Goal: Use online tool/utility: Utilize a website feature to perform a specific function

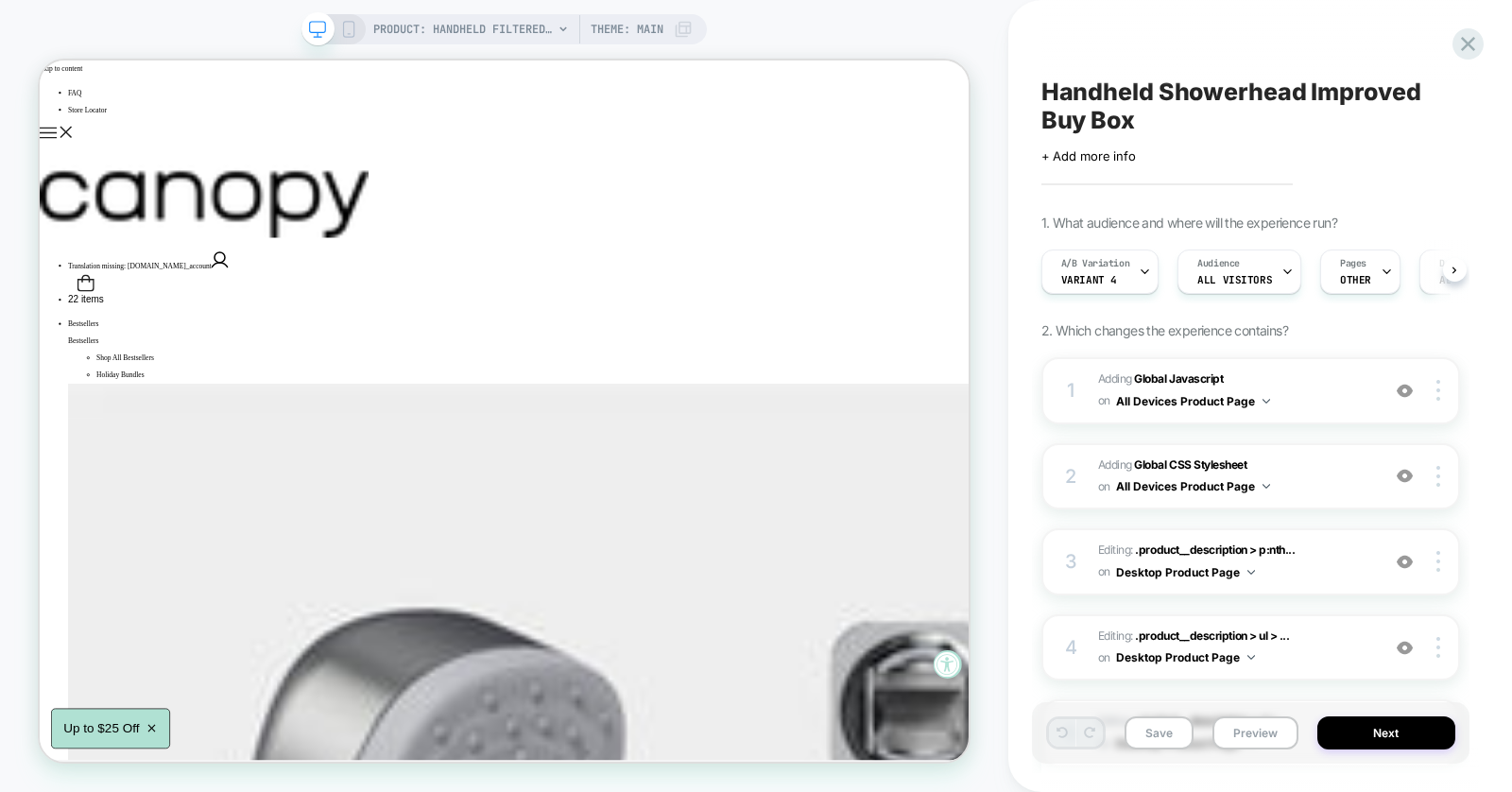
scroll to position [0, 1]
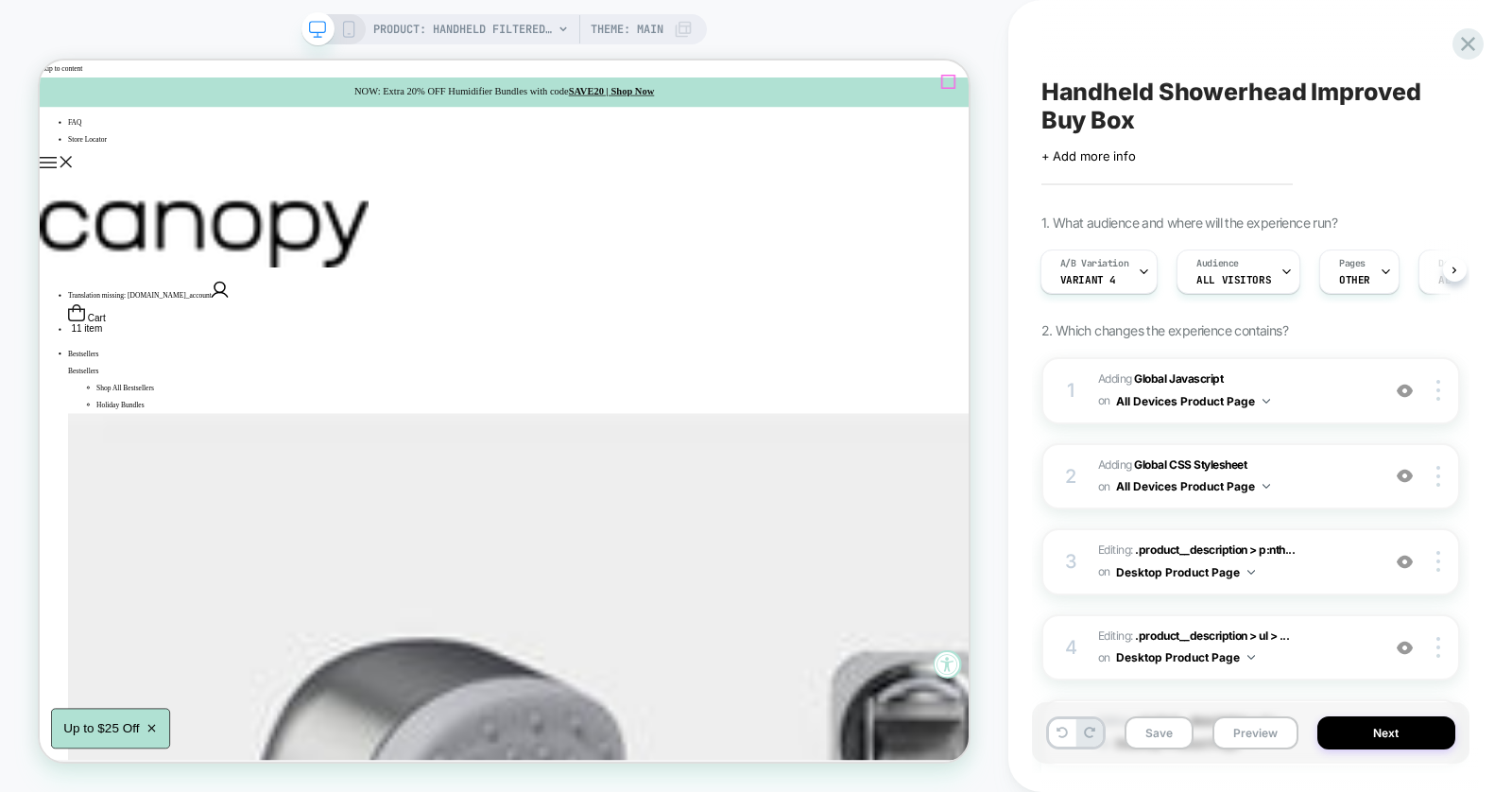
click at [1111, 261] on span "A/B Variation" at bounding box center [1094, 263] width 69 height 13
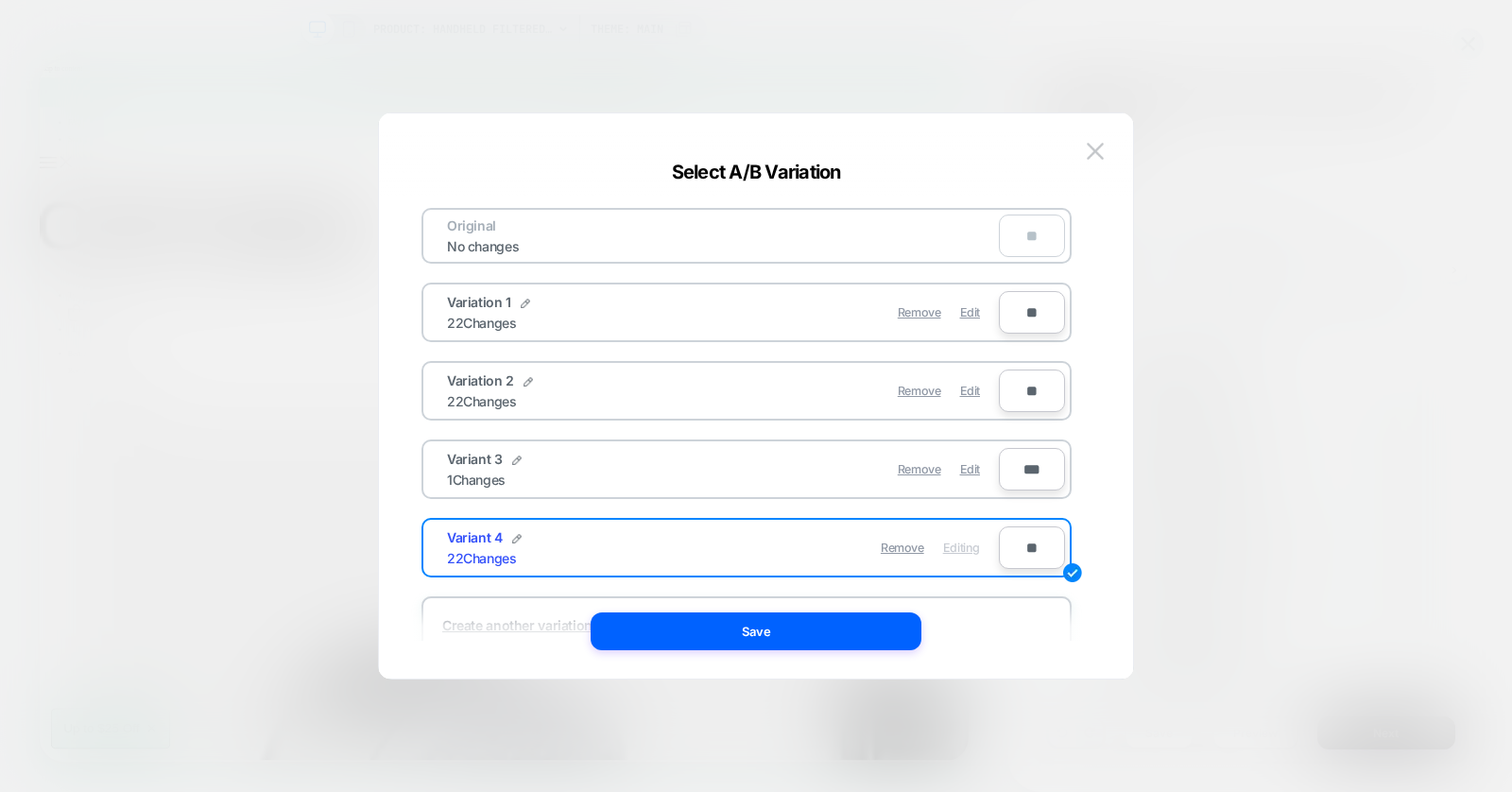
click at [1191, 257] on div at bounding box center [756, 396] width 1512 height 792
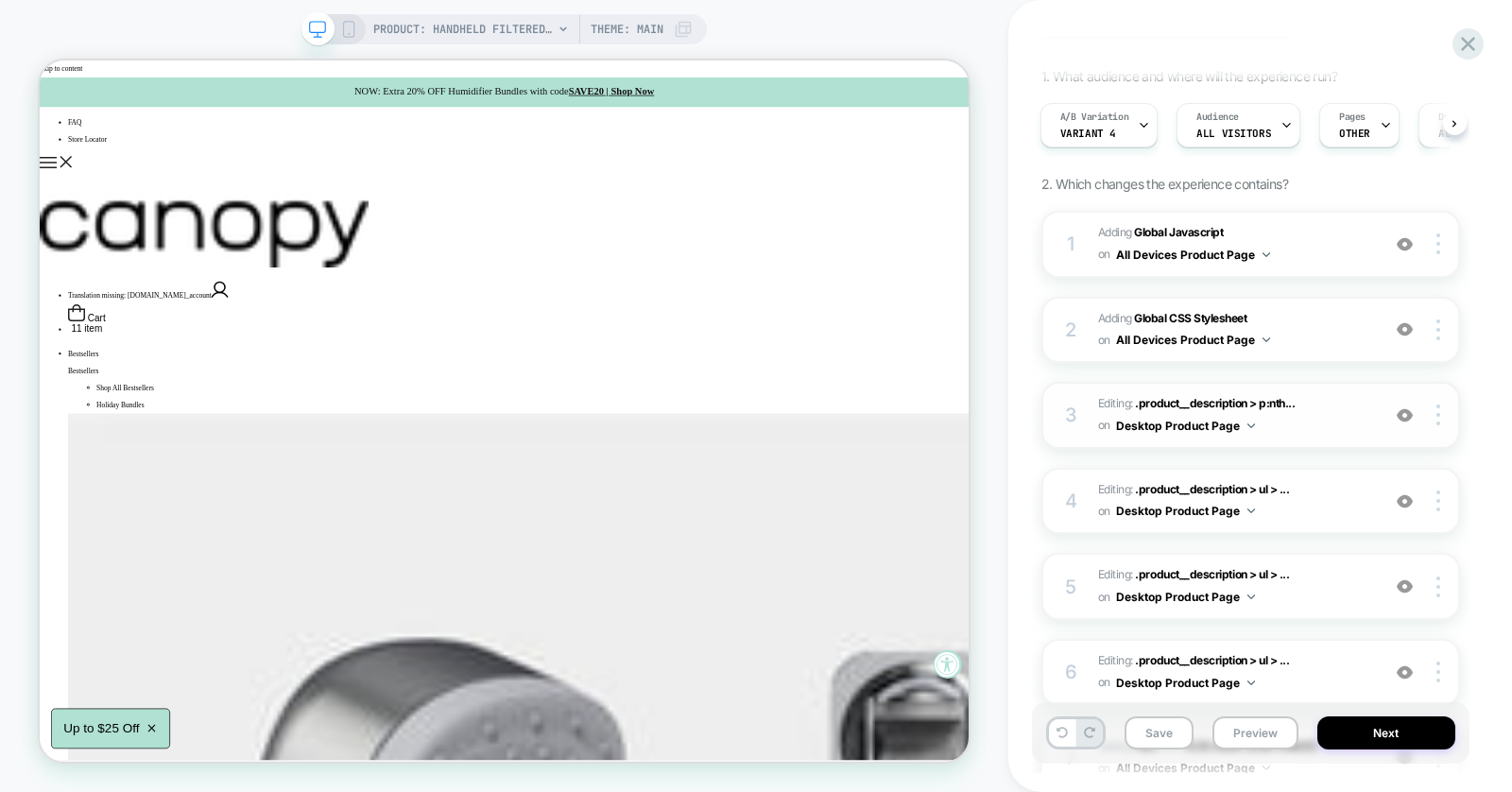
scroll to position [0, 0]
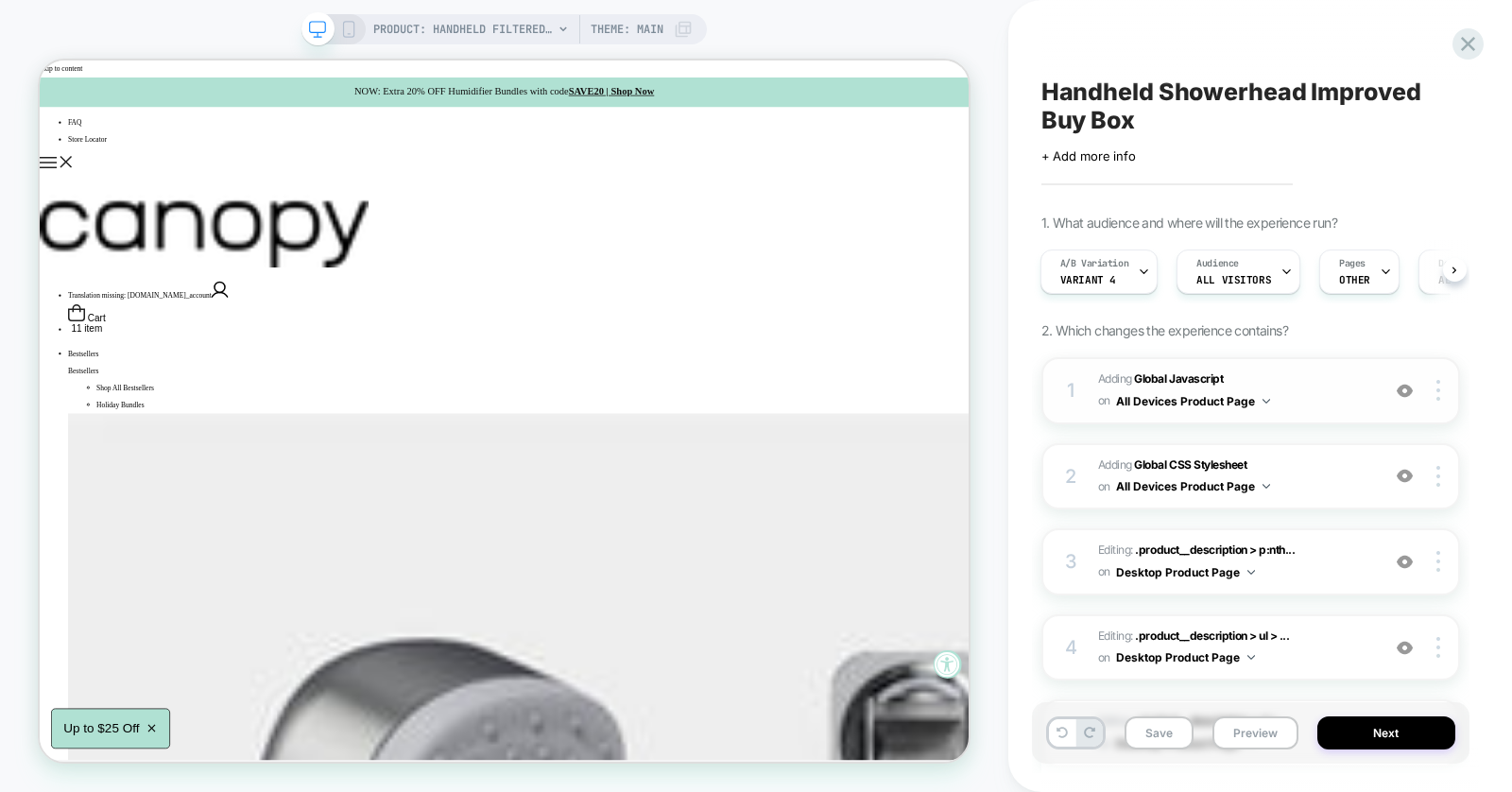
click at [1311, 383] on span "Adding Global Javascript on All Devices Product Page" at bounding box center [1233, 391] width 272 height 44
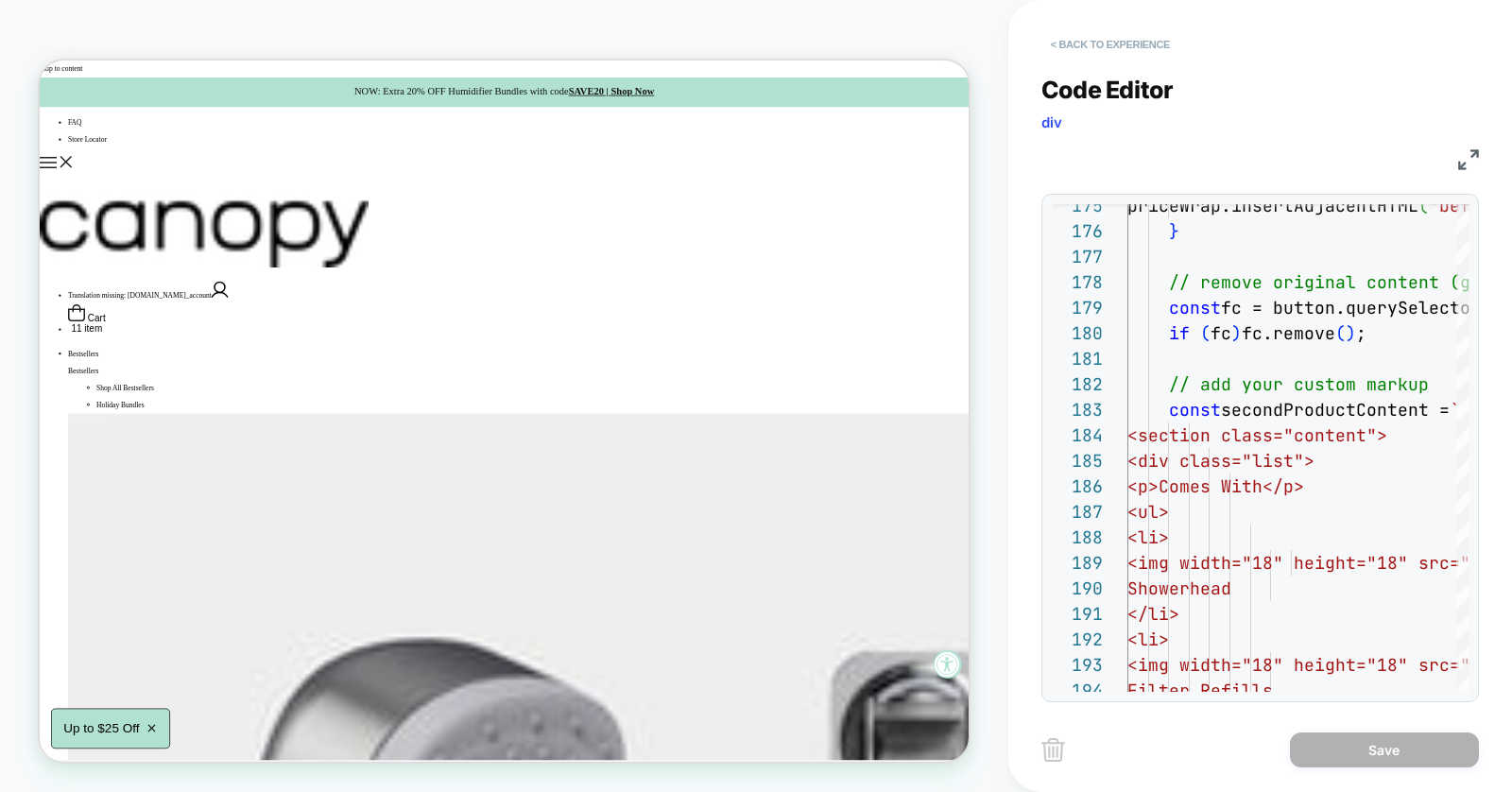
click at [1140, 42] on button "< Back to experience" at bounding box center [1111, 44] width 138 height 30
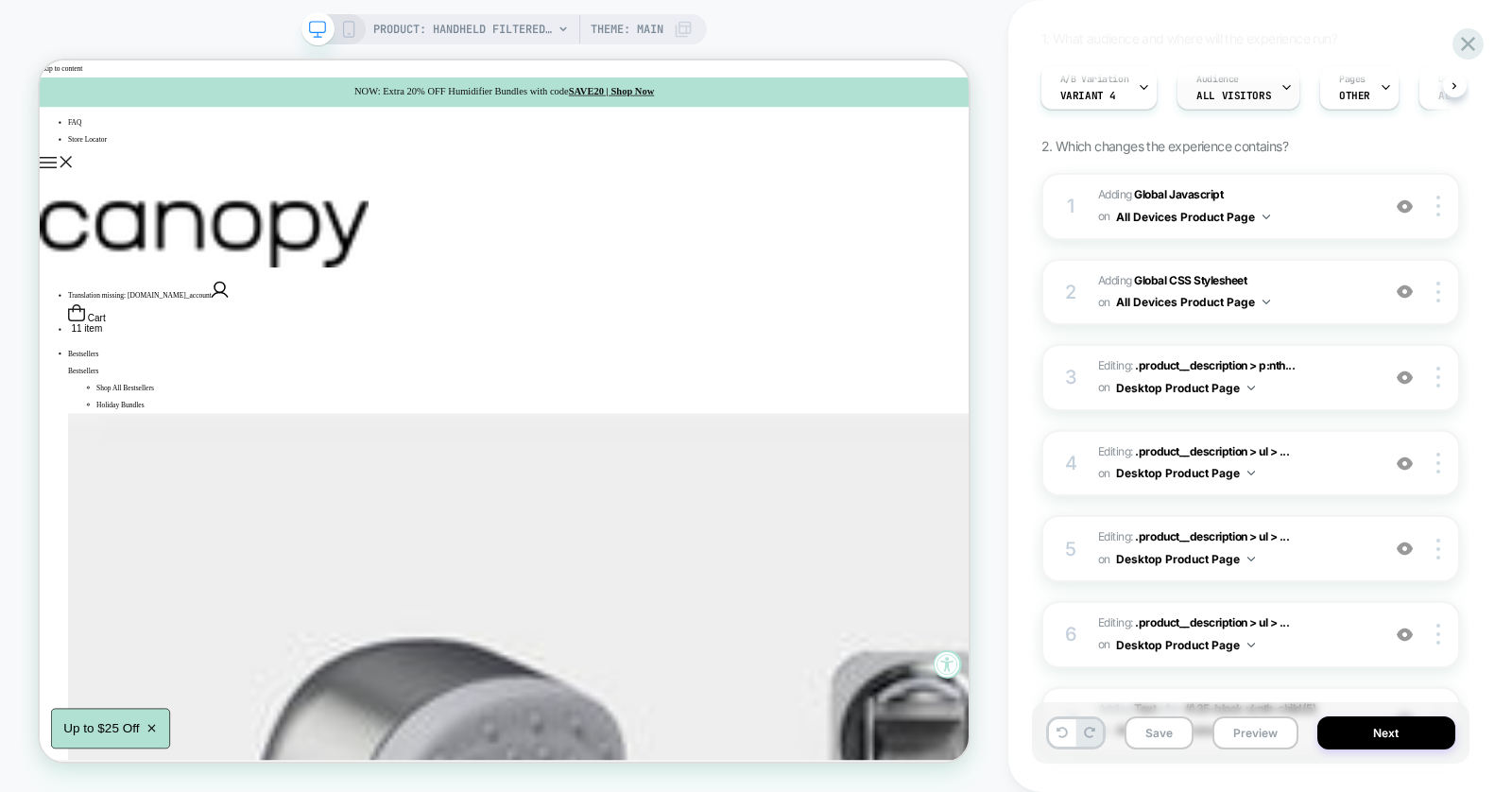
scroll to position [212, 0]
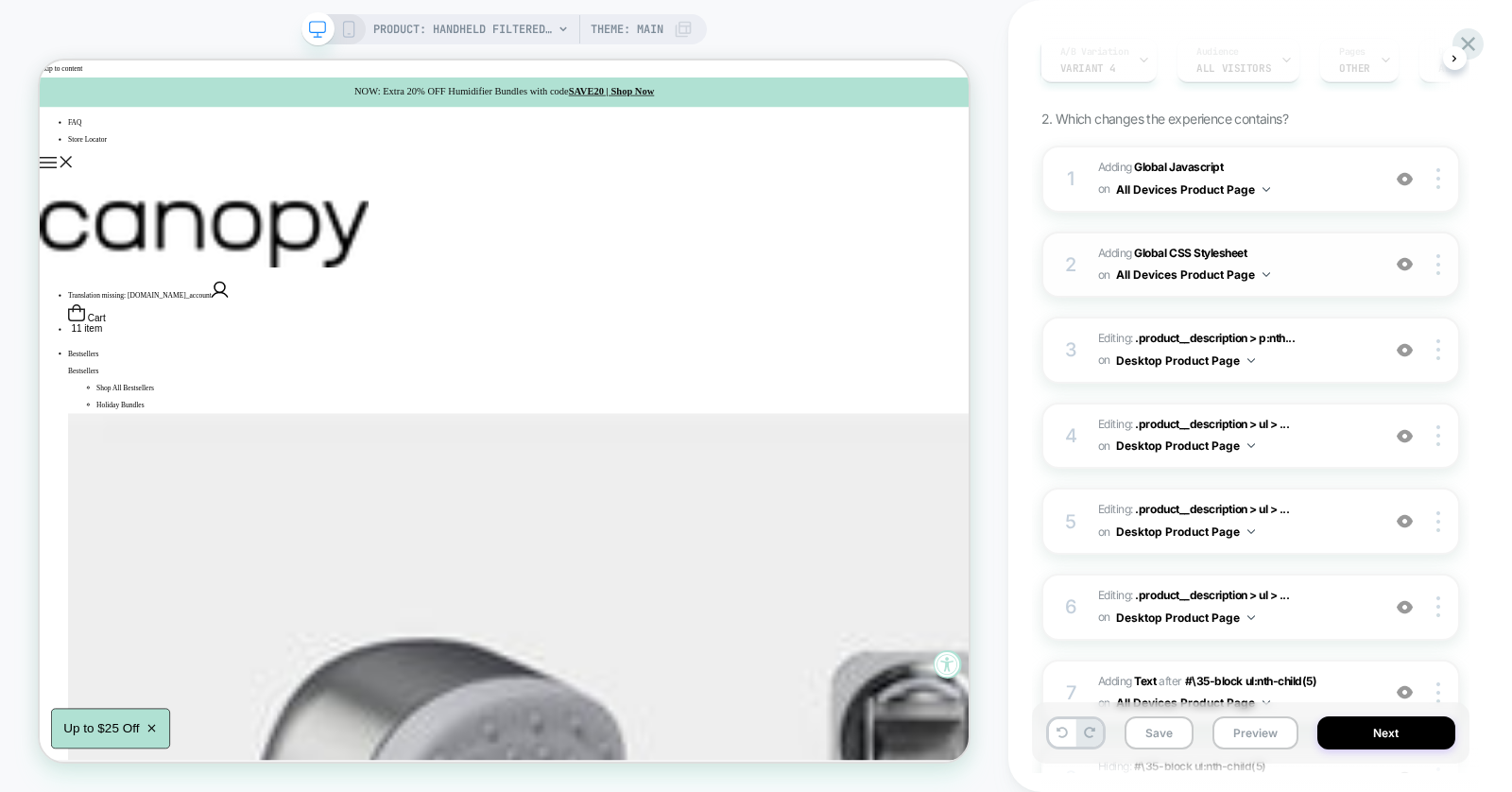
click at [1327, 269] on span "Adding Global CSS Stylesheet on All Devices Product Page" at bounding box center [1233, 265] width 272 height 44
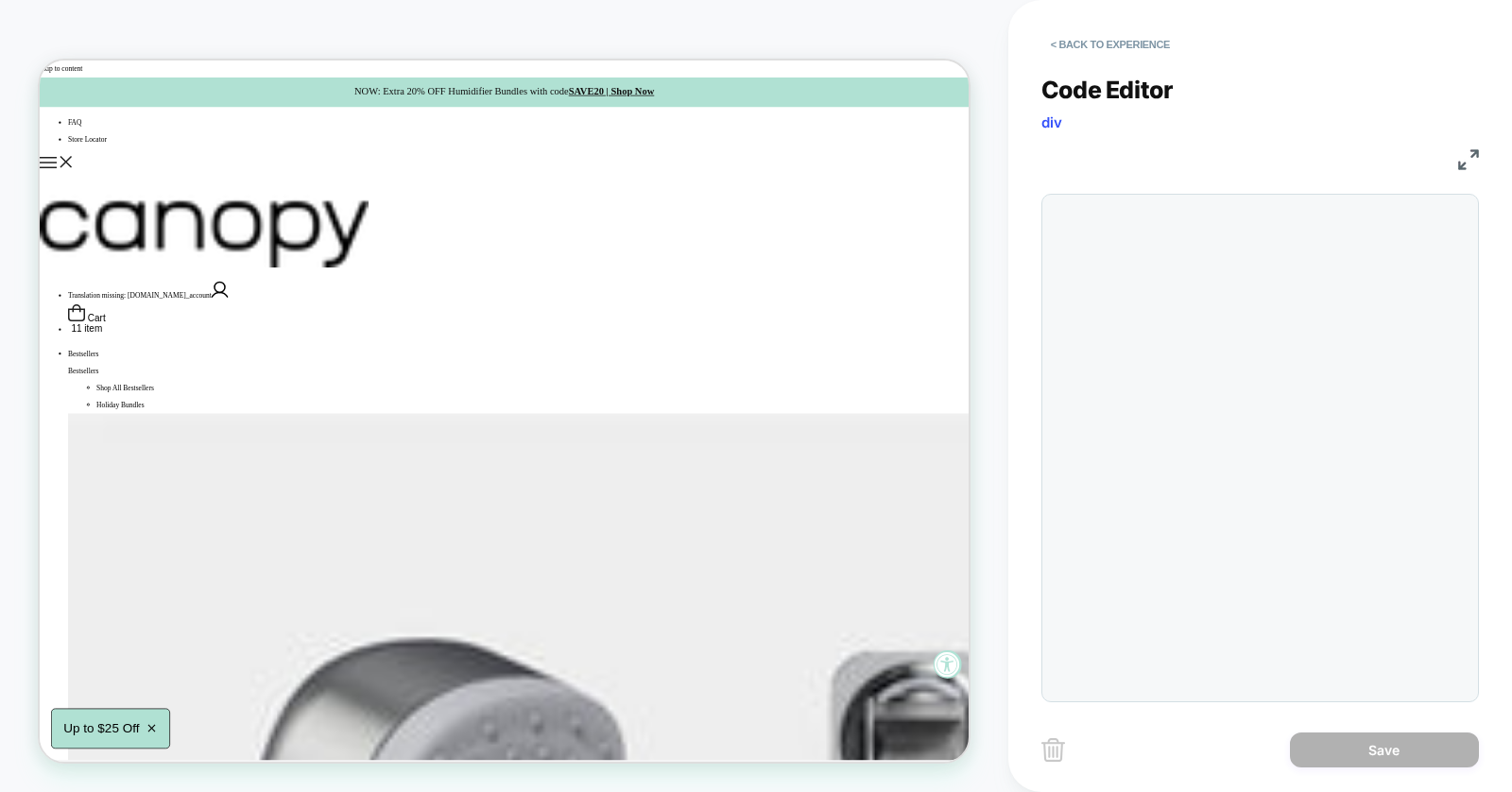
scroll to position [203, 0]
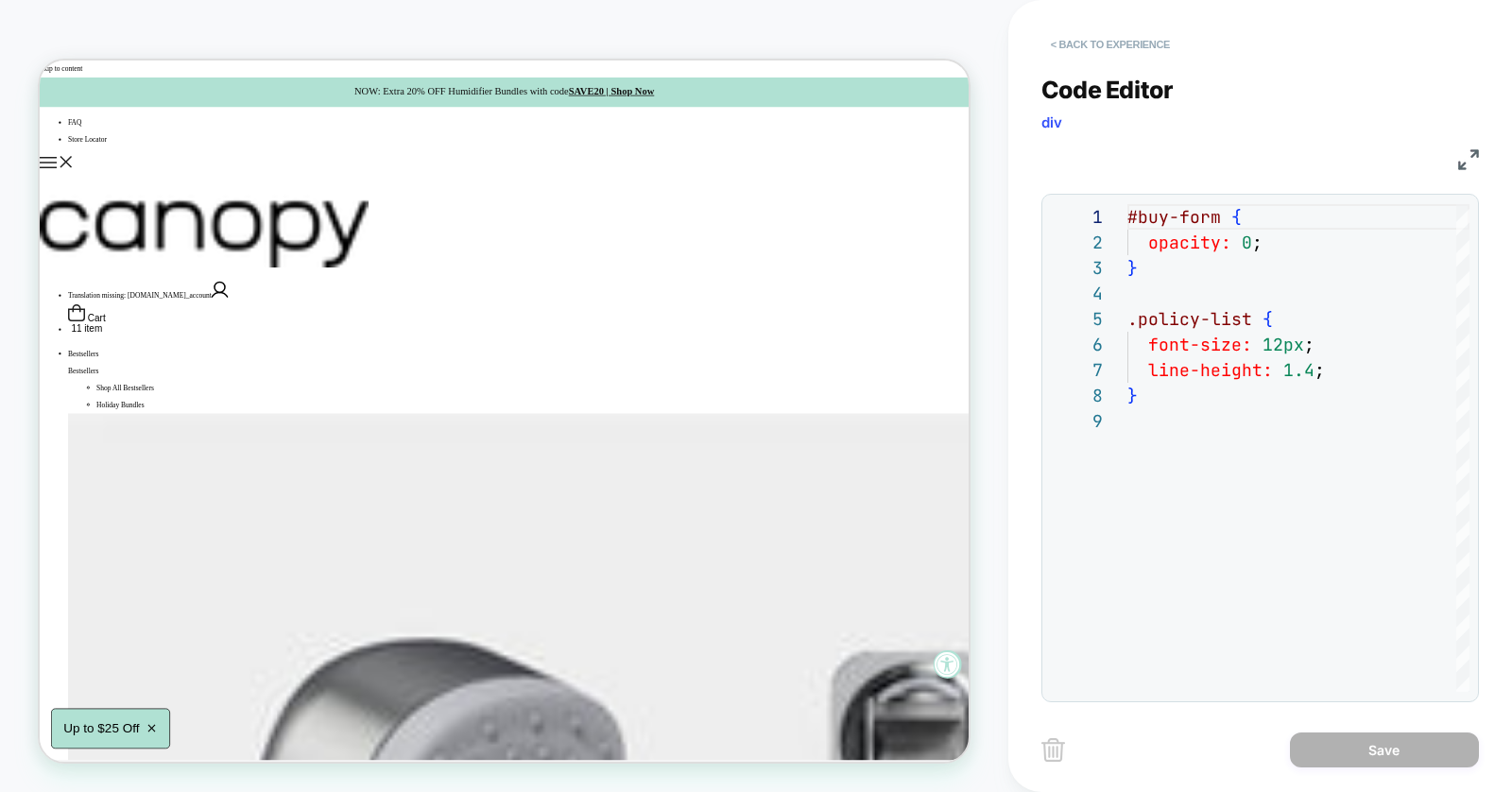
click at [1139, 41] on button "< Back to experience" at bounding box center [1111, 44] width 138 height 30
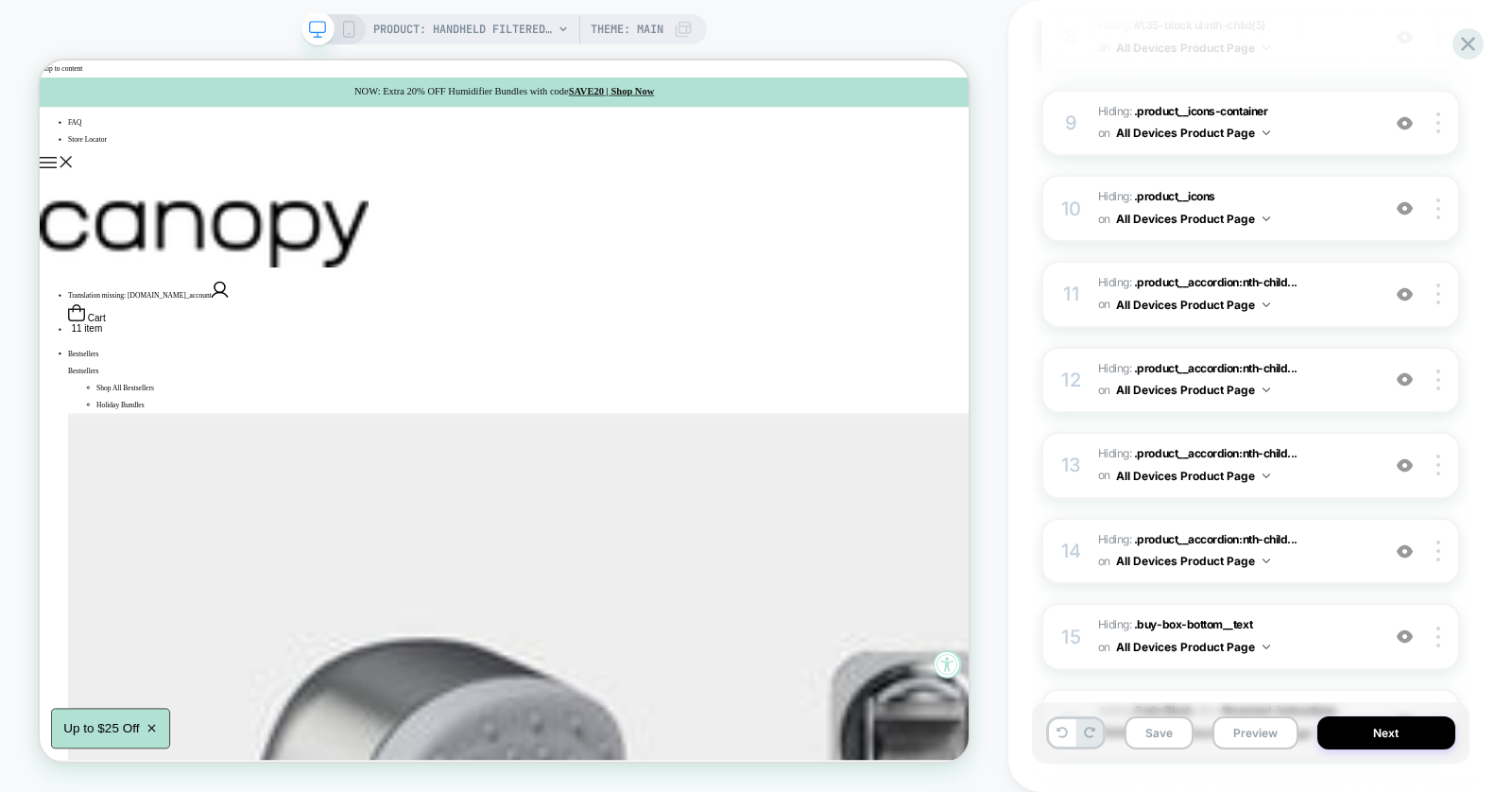
scroll to position [952, 0]
click at [1318, 393] on span "Hiding : .product__accordion:nth-child... .product__accordion:nth-child(8) on A…" at bounding box center [1233, 381] width 272 height 44
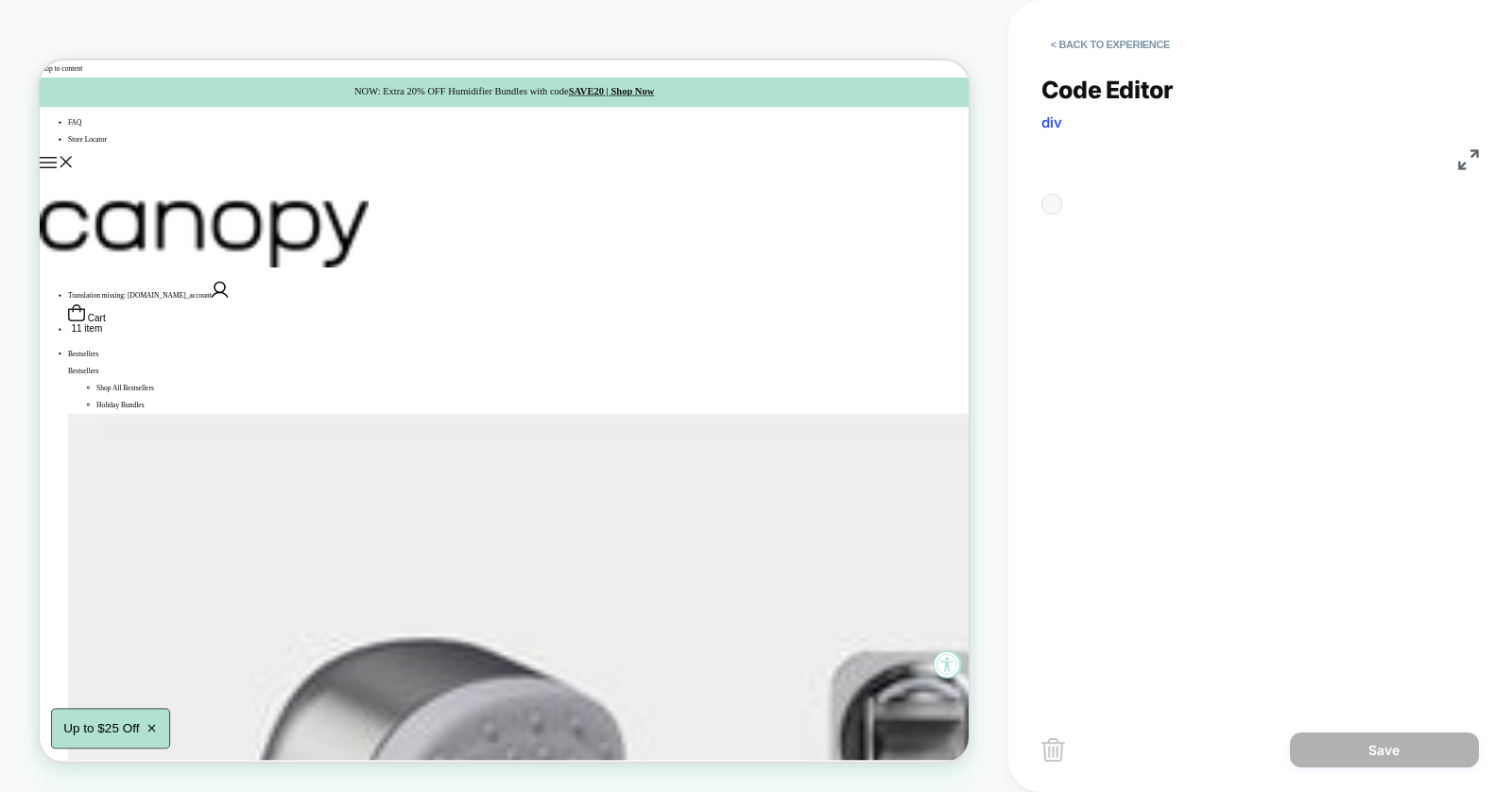
scroll to position [76, 0]
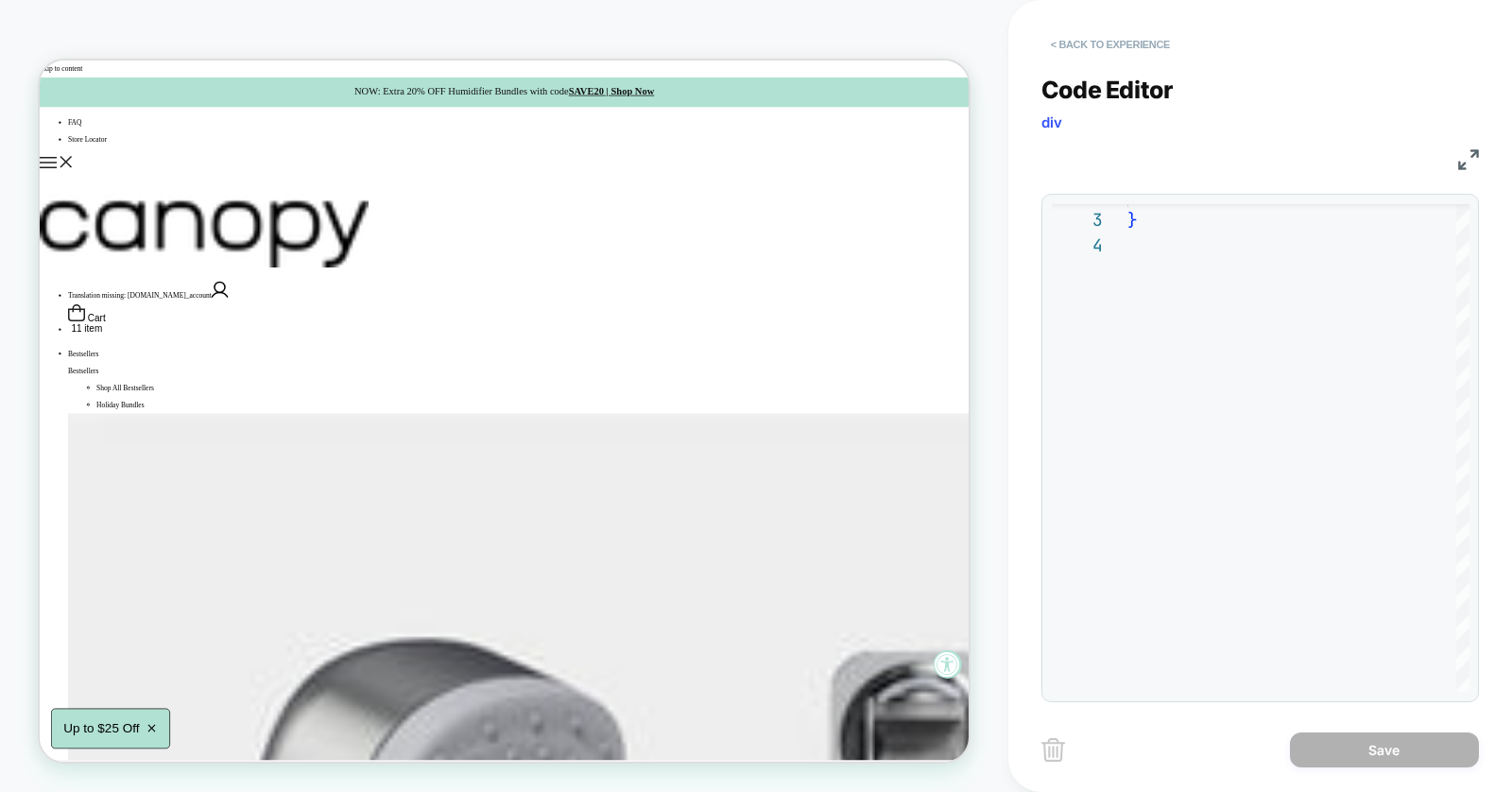
click at [1099, 35] on button "< Back to experience" at bounding box center [1111, 44] width 138 height 30
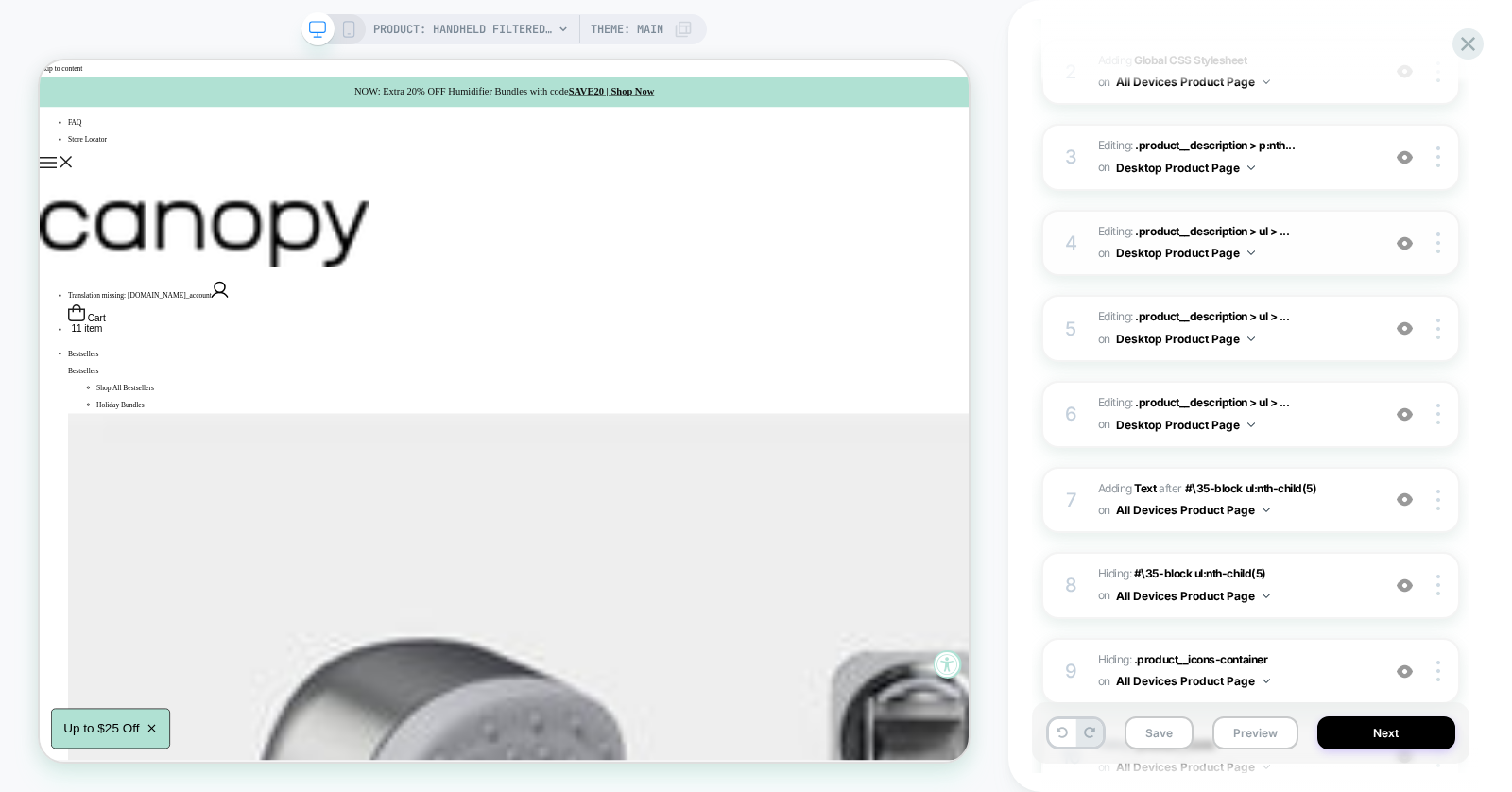
scroll to position [0, 0]
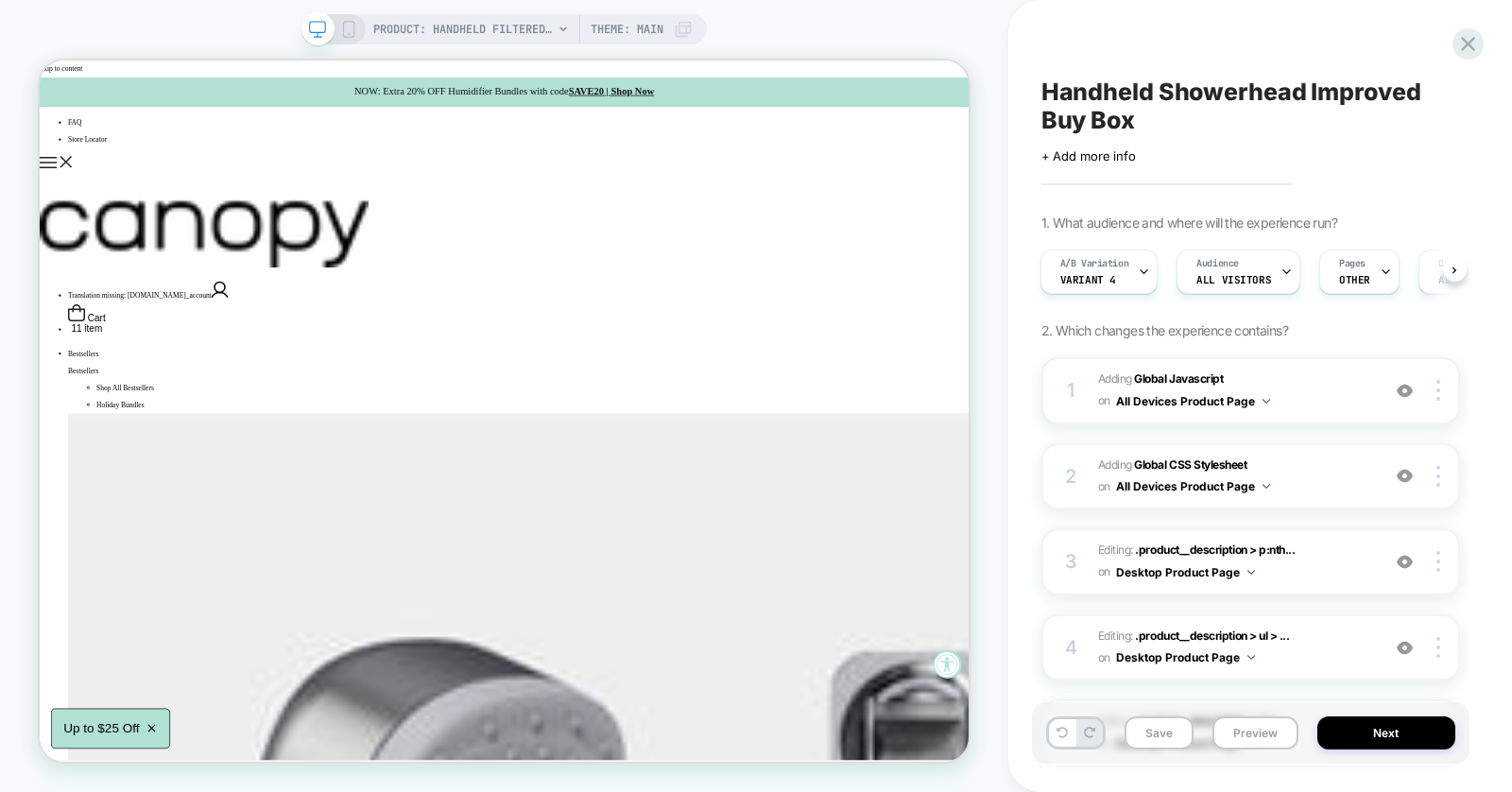
click at [1284, 384] on span "Adding Global Javascript on All Devices Product Page" at bounding box center [1233, 391] width 272 height 44
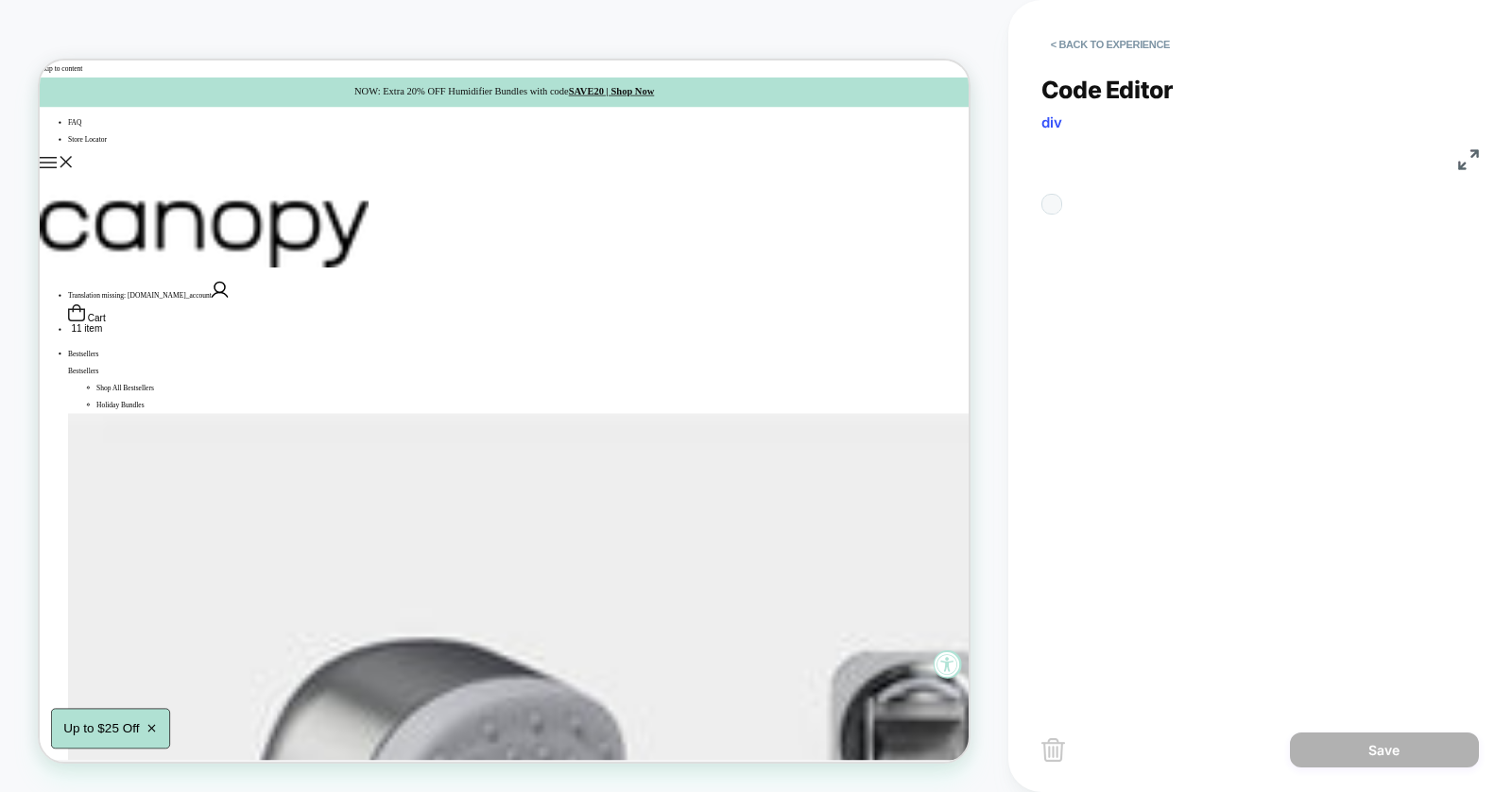
scroll to position [255, 0]
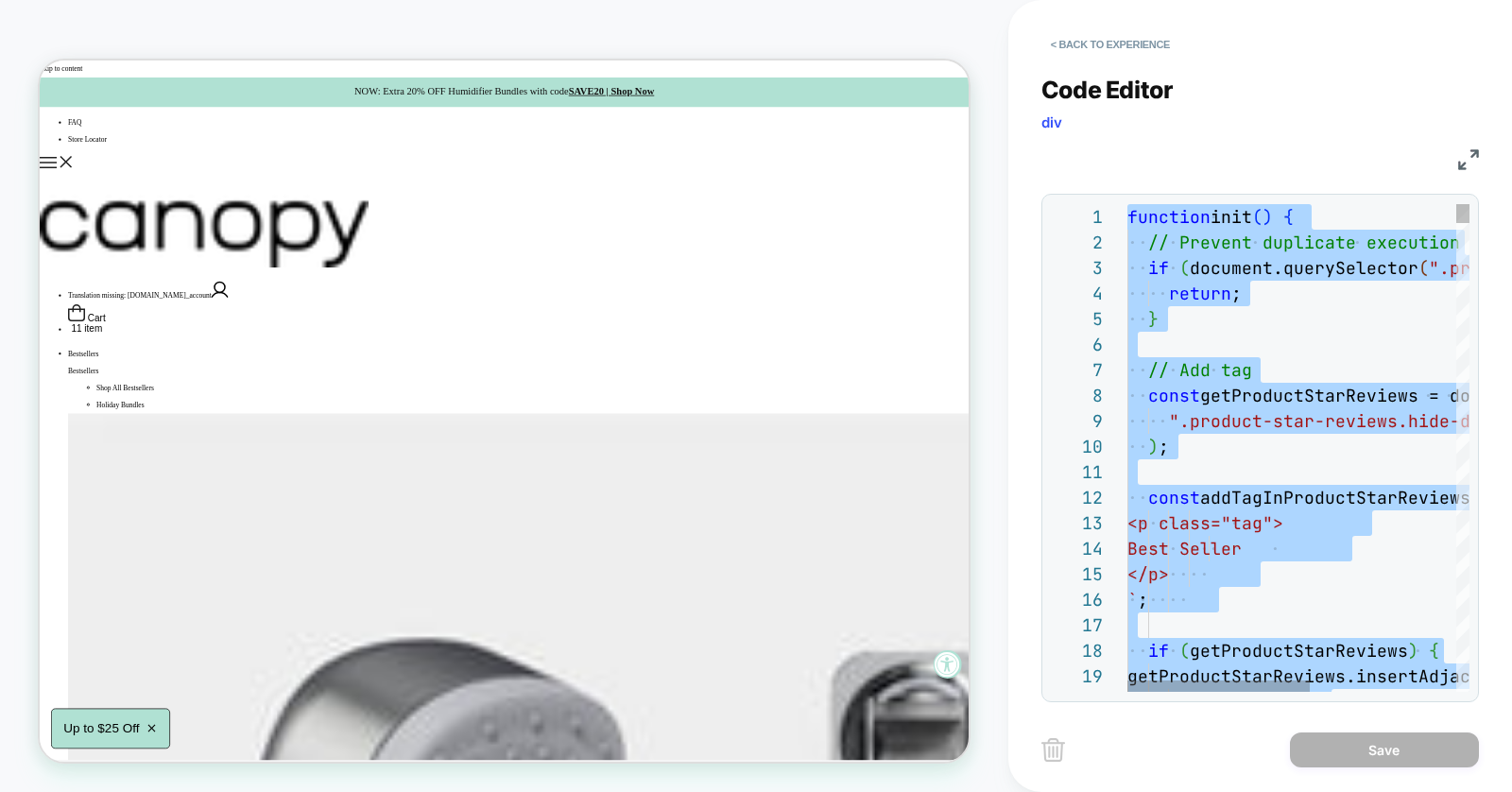
scroll to position [229, 0]
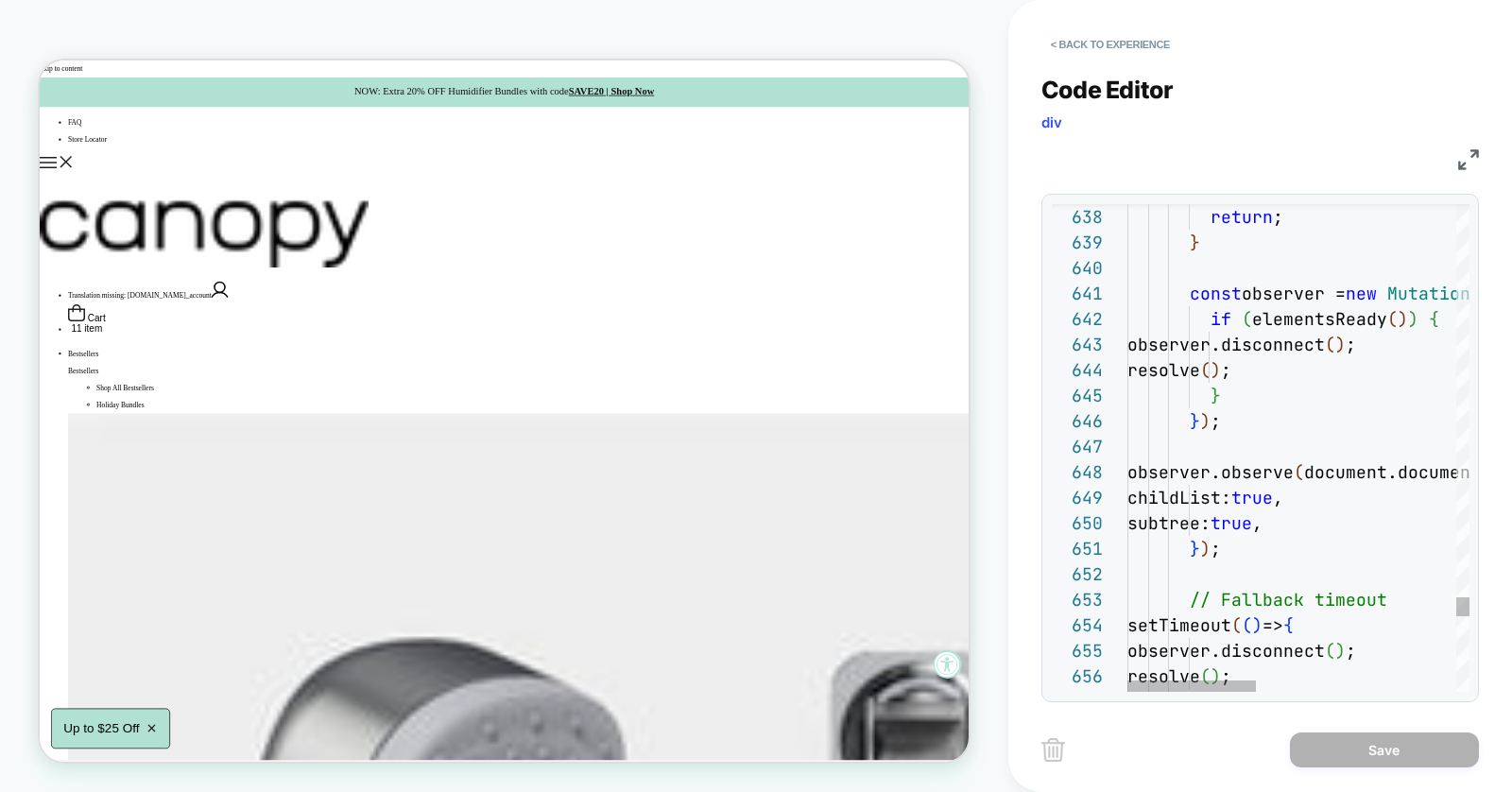
type textarea "**********"
click at [1116, 43] on button "< Back to experience" at bounding box center [1111, 44] width 138 height 30
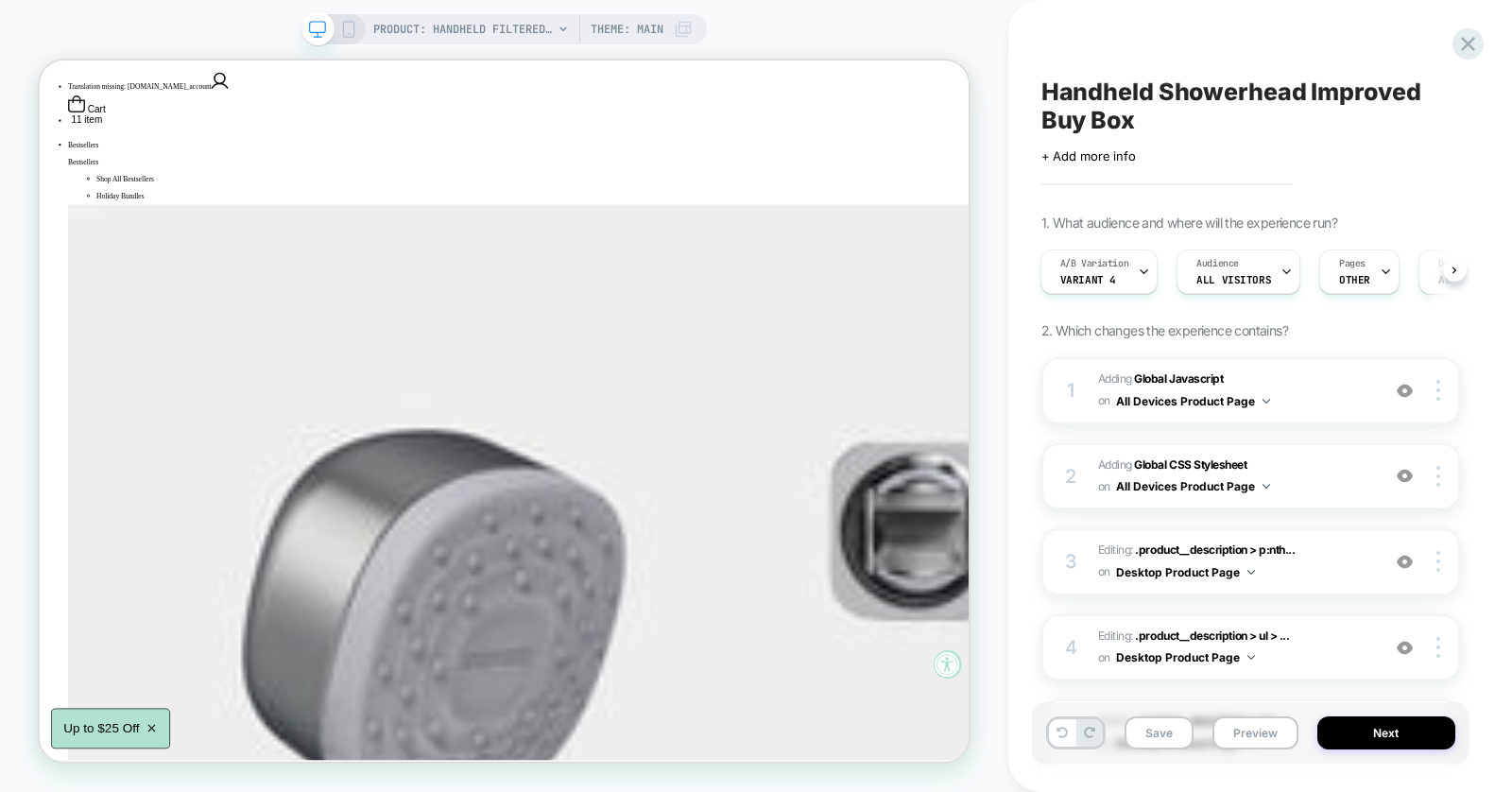
scroll to position [400, 0]
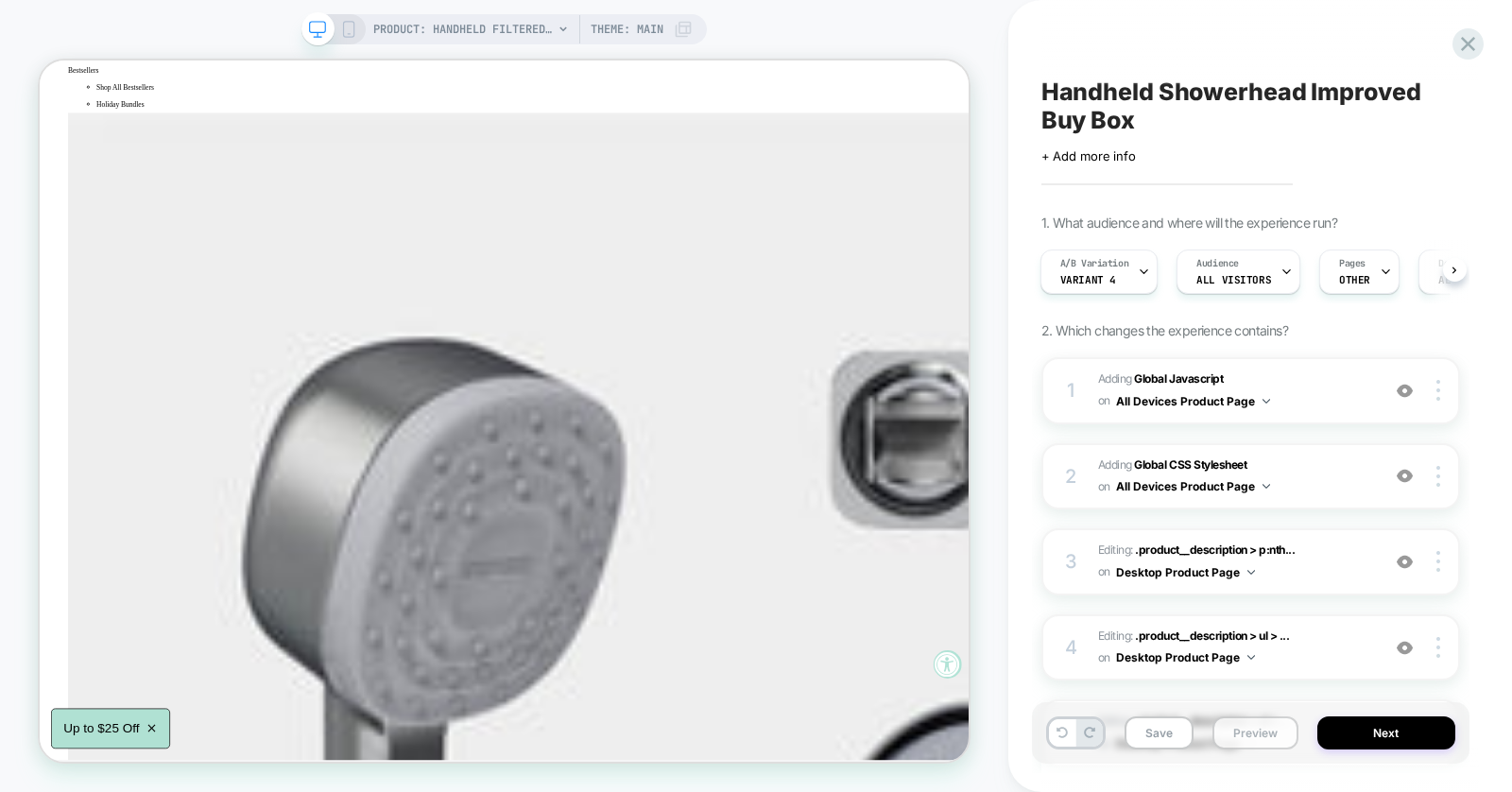
click at [1226, 724] on button "Preview" at bounding box center [1255, 732] width 86 height 33
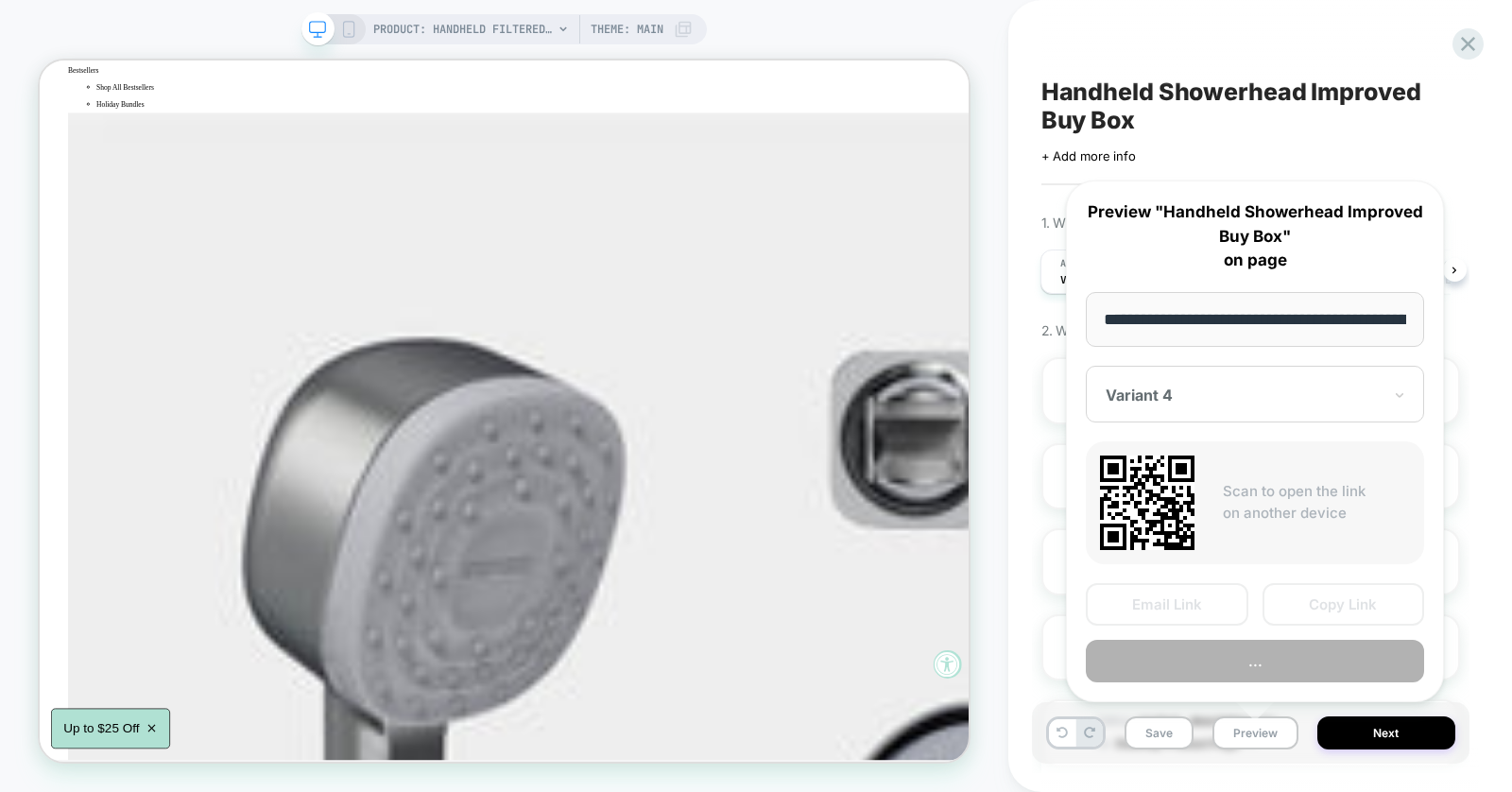
scroll to position [0, 304]
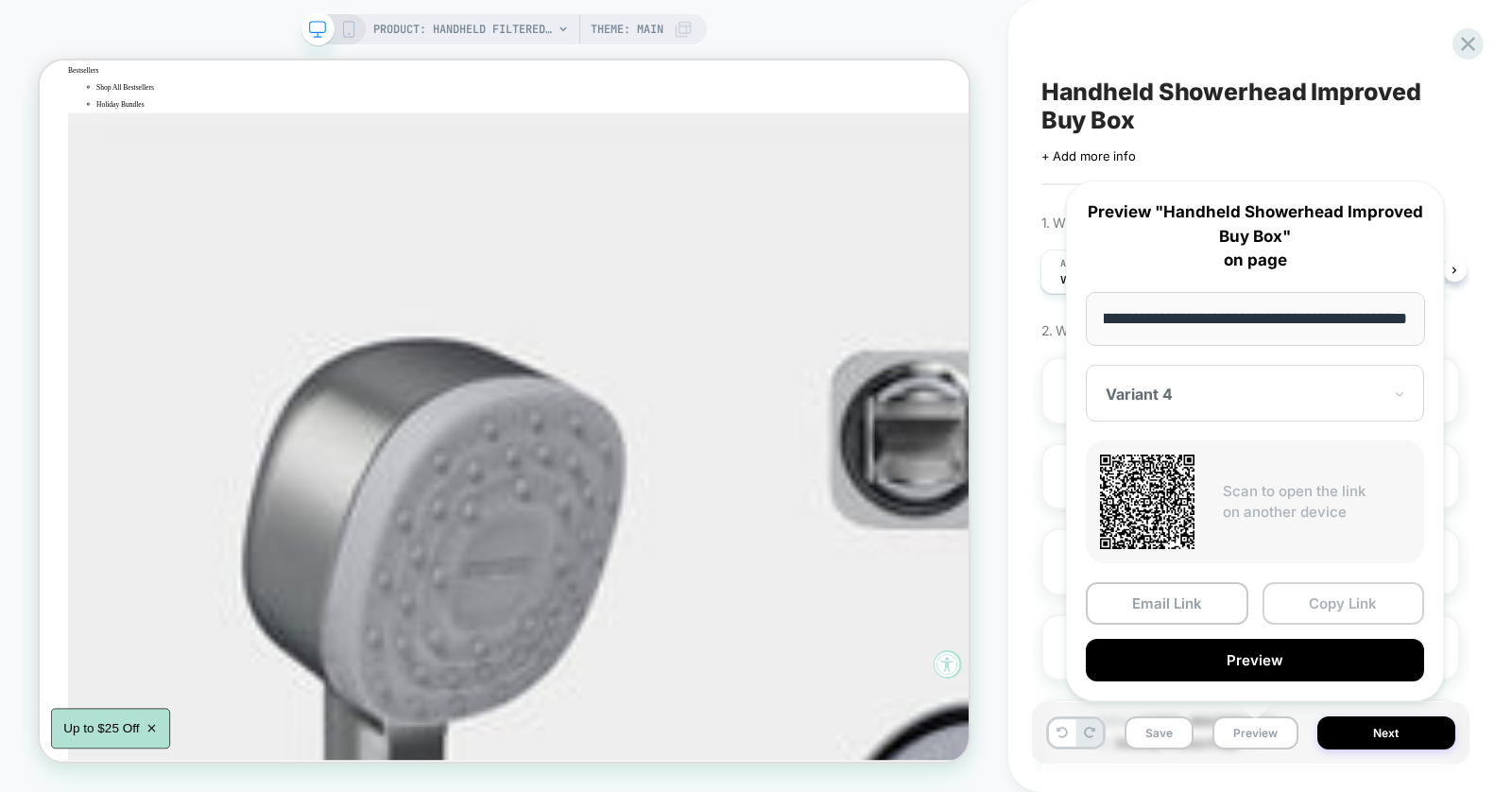
click at [1299, 618] on button "Copy Link" at bounding box center [1343, 603] width 163 height 43
